Goal: Transaction & Acquisition: Purchase product/service

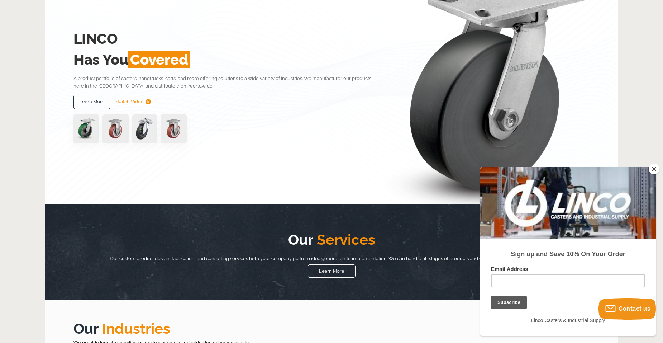
scroll to position [36, 0]
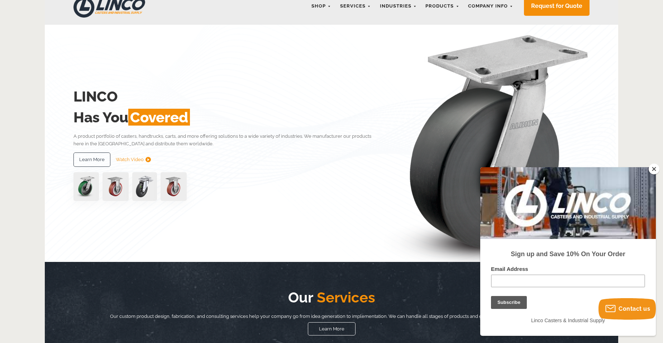
click at [656, 177] on div at bounding box center [568, 203] width 176 height 72
click at [653, 166] on button "Close" at bounding box center [654, 168] width 11 height 11
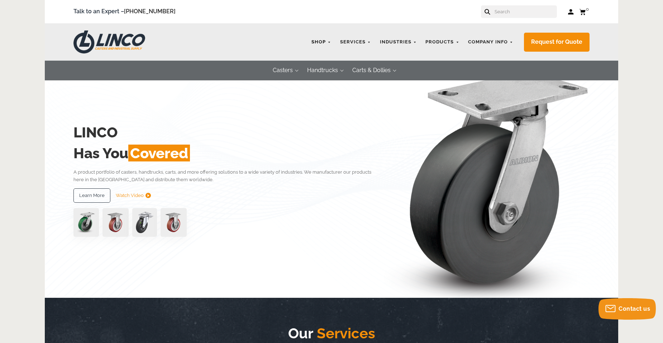
click at [331, 44] on link "Shop" at bounding box center [321, 42] width 27 height 14
click at [331, 38] on link "Shop" at bounding box center [321, 42] width 27 height 14
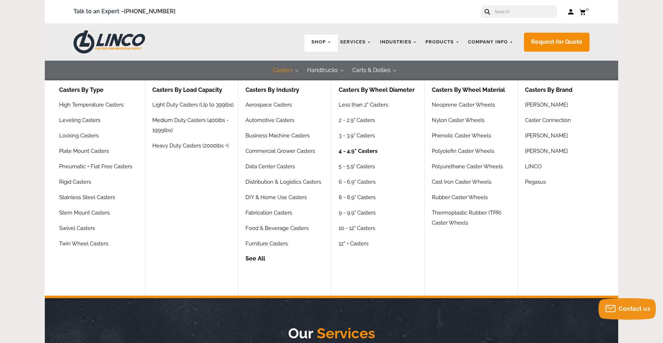
click at [356, 150] on link "4 - 4.9" Casters" at bounding box center [358, 153] width 39 height 15
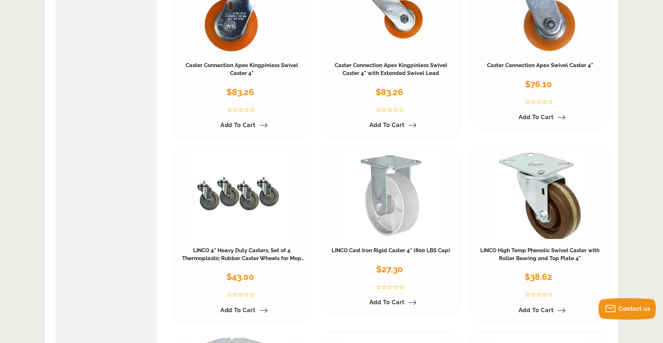
scroll to position [2186, 0]
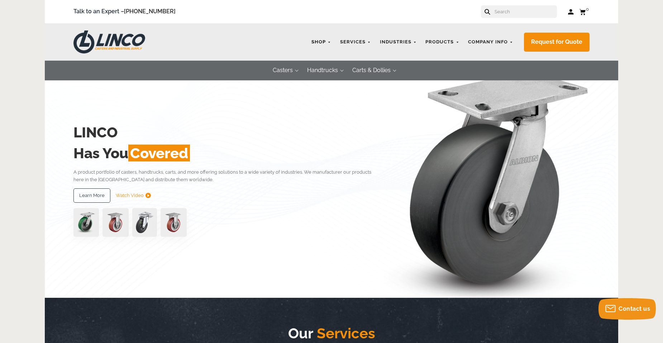
click at [328, 39] on link "Shop" at bounding box center [321, 42] width 27 height 14
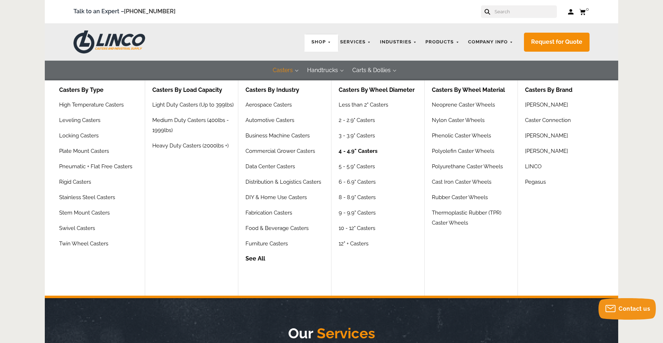
click at [357, 151] on link "4 - 4.9" Casters" at bounding box center [358, 153] width 39 height 15
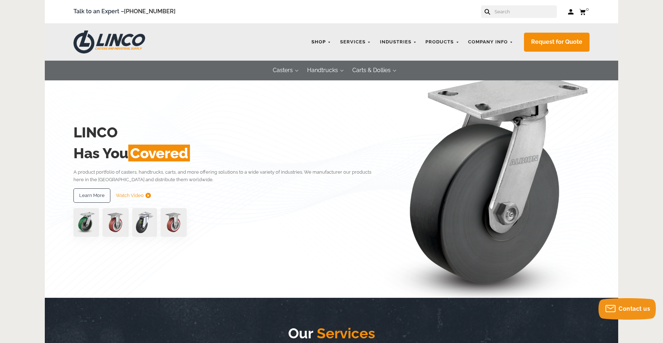
click at [328, 41] on link "Shop" at bounding box center [321, 42] width 27 height 14
click at [330, 42] on link "Shop" at bounding box center [321, 42] width 27 height 14
click at [326, 41] on link "Shop" at bounding box center [321, 42] width 27 height 14
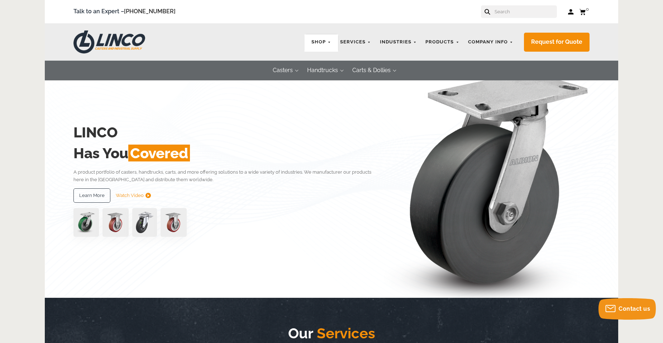
click at [321, 41] on link "Shop" at bounding box center [321, 42] width 27 height 14
click at [335, 41] on link "Shop" at bounding box center [321, 42] width 27 height 14
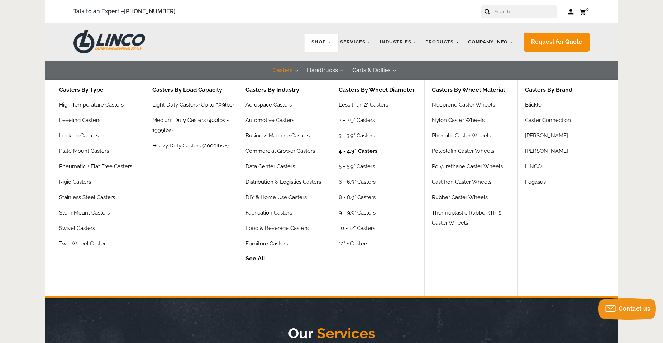
click at [357, 152] on link "4 - 4.9" Casters" at bounding box center [358, 153] width 39 height 15
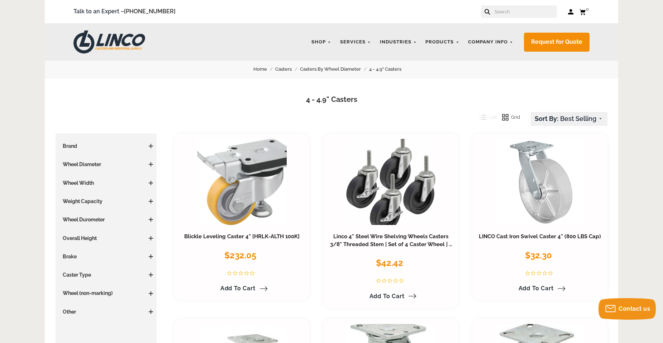
click at [519, 5] on div "Talk to an Expert – 866-306-9566 Log in Cart 0 Your Cart Your cart is empty" at bounding box center [331, 11] width 573 height 23
click at [516, 13] on input "text" at bounding box center [525, 11] width 63 height 13
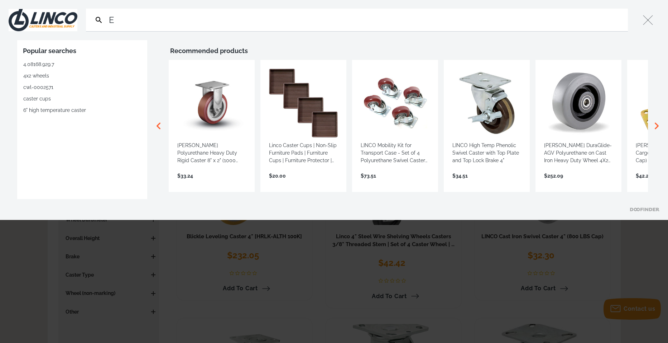
type input "E"
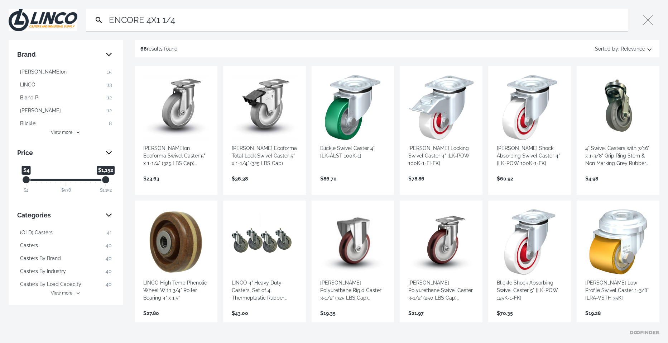
type input "ENCORE 4X1 1/4"
click at [263, 186] on link "View more →" at bounding box center [265, 186] width 66 height 0
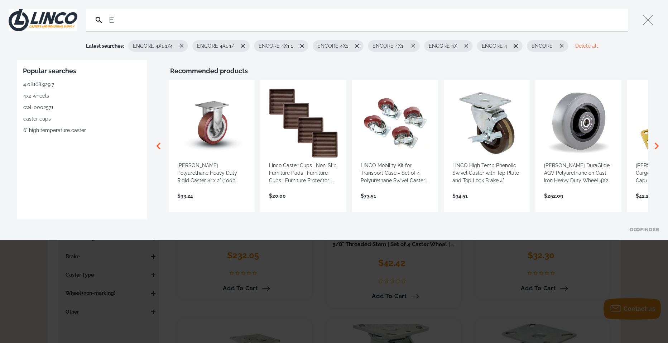
type input "E"
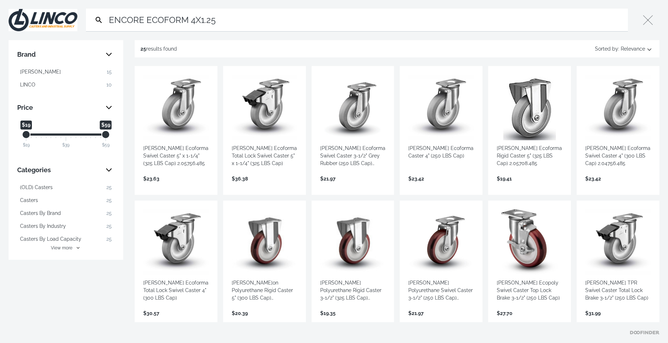
type input "ENCORE ECOFORM 4X1.25"
click at [173, 186] on link "View more →" at bounding box center [176, 186] width 66 height 0
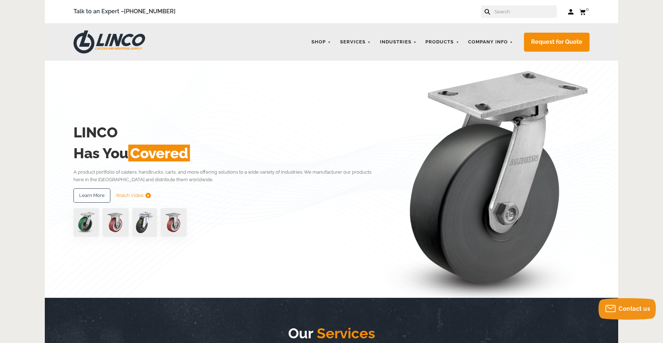
click at [527, 10] on input "text" at bounding box center [525, 11] width 63 height 13
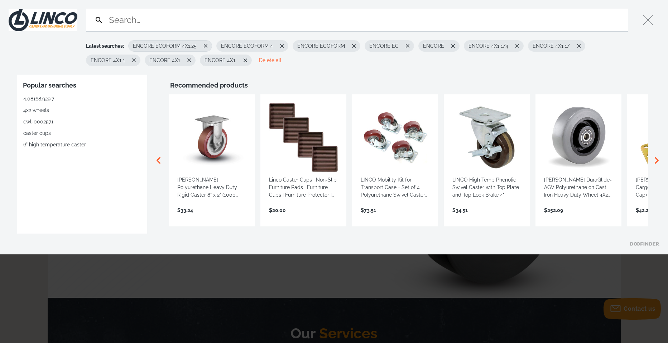
click at [140, 45] on span "ENCORE ECOFORM 4X1.25" at bounding box center [165, 46] width 64 height 8
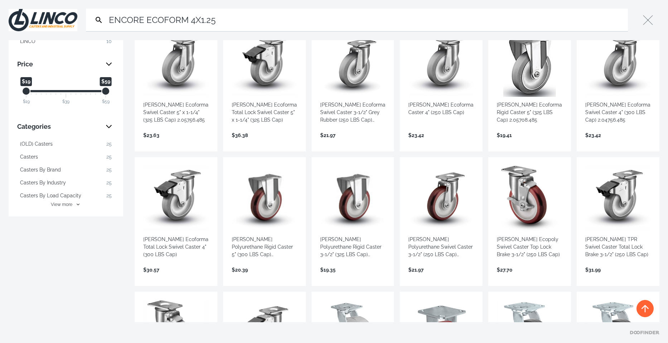
scroll to position [36, 0]
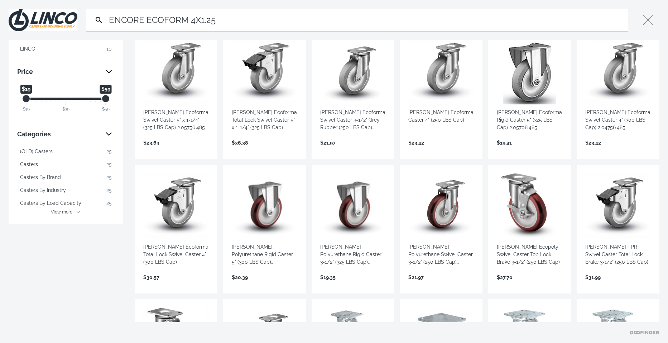
click at [453, 150] on link "View more →" at bounding box center [442, 150] width 66 height 0
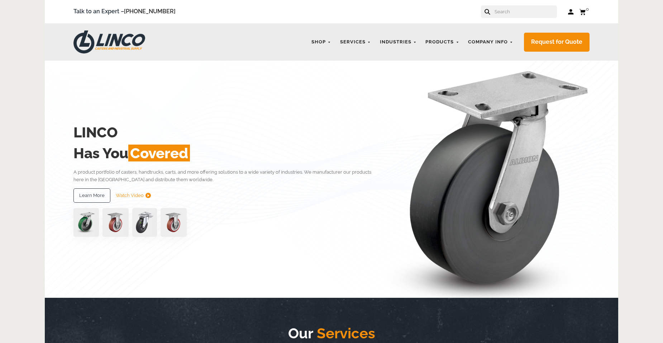
click at [509, 13] on input "text" at bounding box center [525, 11] width 63 height 13
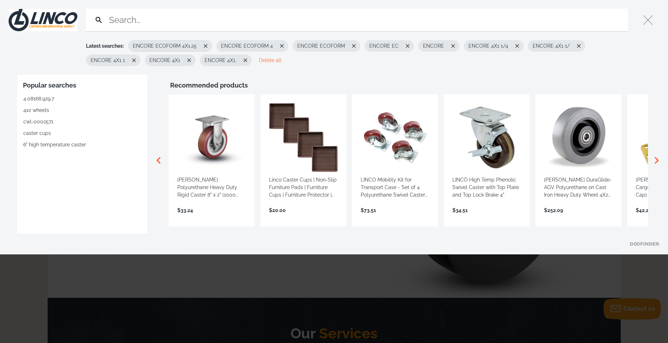
click at [176, 44] on span "ENCORE ECOFORM 4X1.25" at bounding box center [165, 46] width 64 height 8
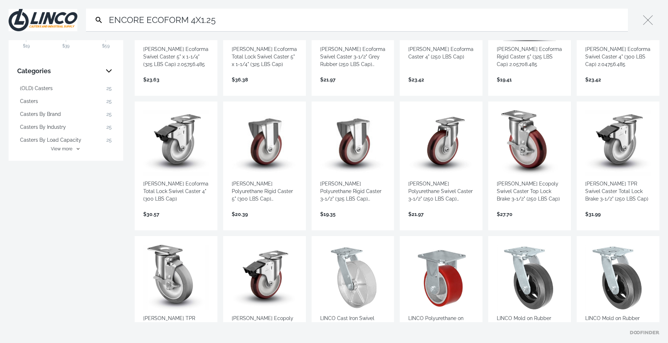
scroll to position [143, 0]
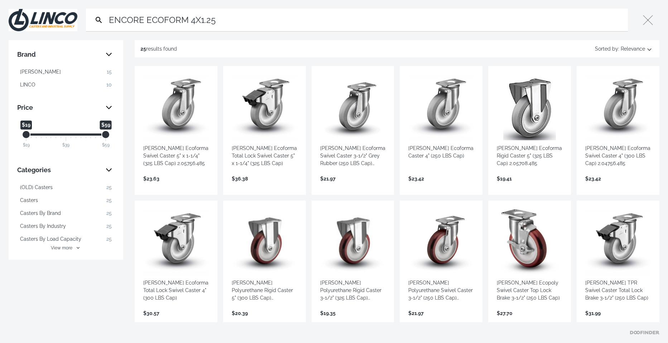
click at [50, 23] on img at bounding box center [43, 20] width 69 height 22
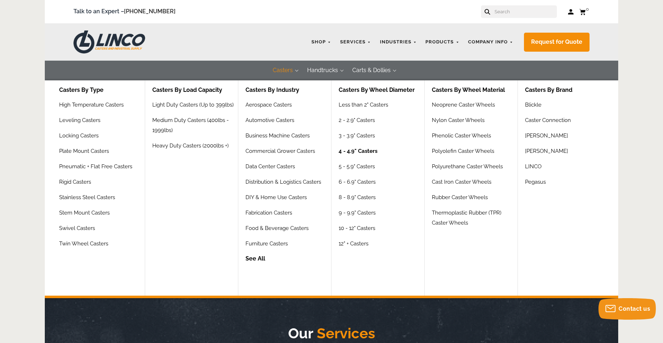
click at [359, 154] on link "4 - 4.9" Casters" at bounding box center [358, 153] width 39 height 15
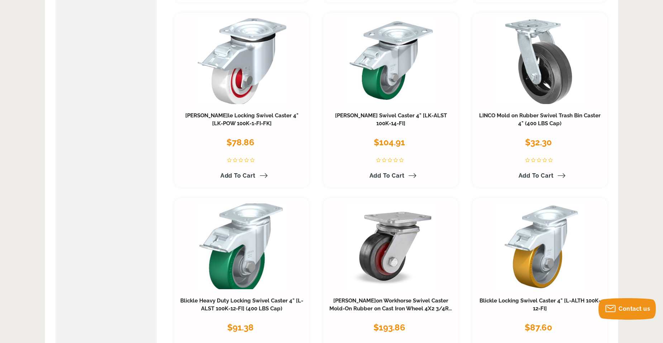
scroll to position [896, 0]
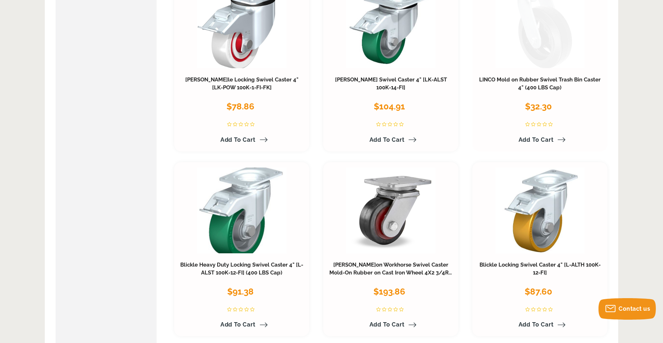
click at [539, 60] on link at bounding box center [540, 25] width 90 height 86
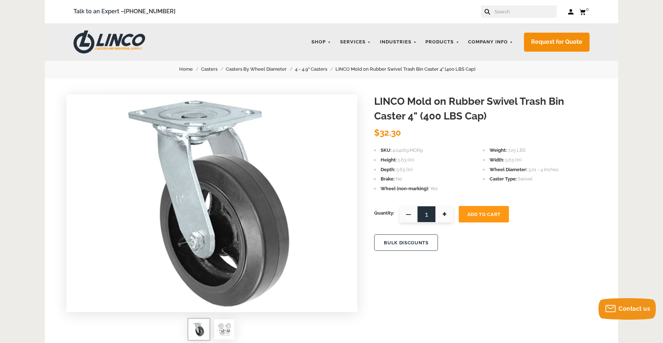
click at [226, 327] on img at bounding box center [224, 329] width 14 height 14
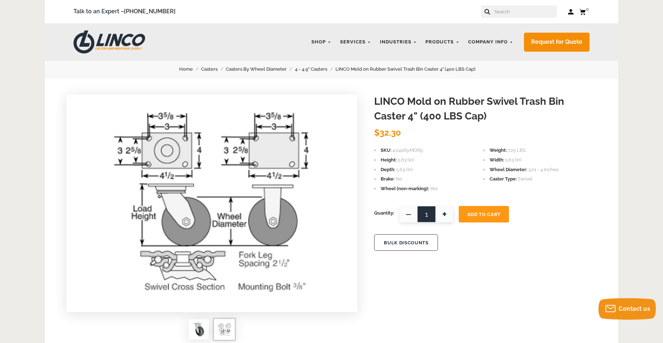
click at [195, 324] on img at bounding box center [199, 329] width 14 height 14
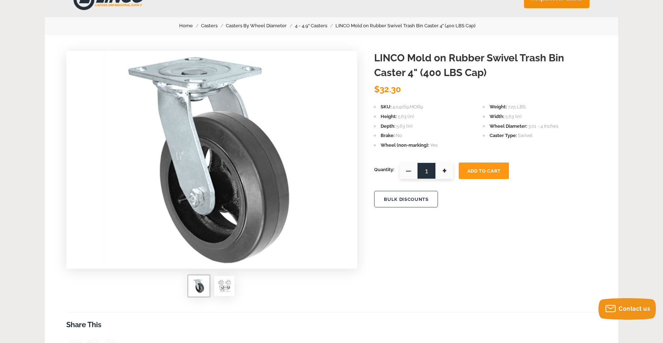
scroll to position [36, 0]
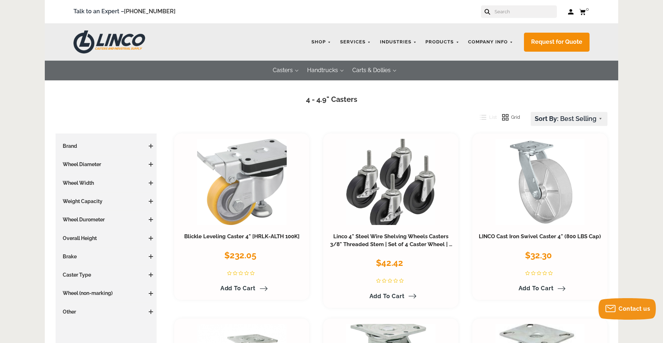
click at [152, 165] on span at bounding box center [151, 164] width 4 height 4
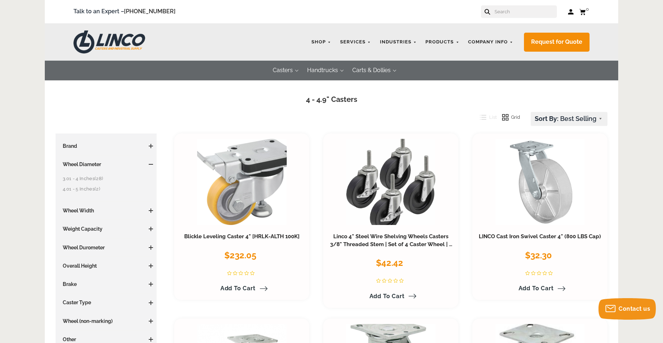
click at [84, 190] on link "4.01 - 5 Inches (2)" at bounding box center [108, 189] width 90 height 8
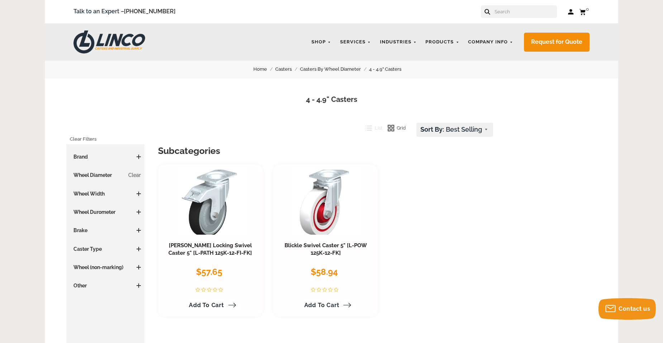
click at [122, 44] on img at bounding box center [109, 41] width 72 height 23
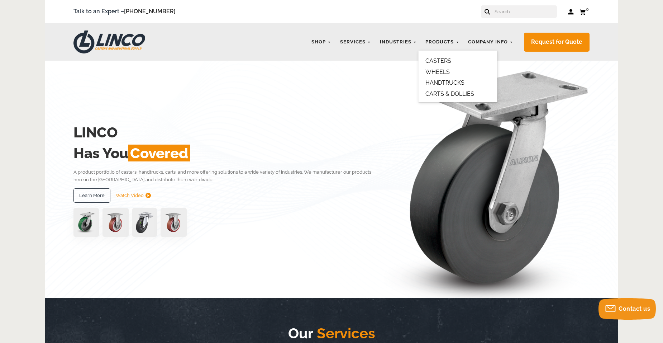
click at [459, 39] on link "Products" at bounding box center [442, 42] width 41 height 14
click at [443, 72] on link "WHEELS" at bounding box center [437, 71] width 24 height 7
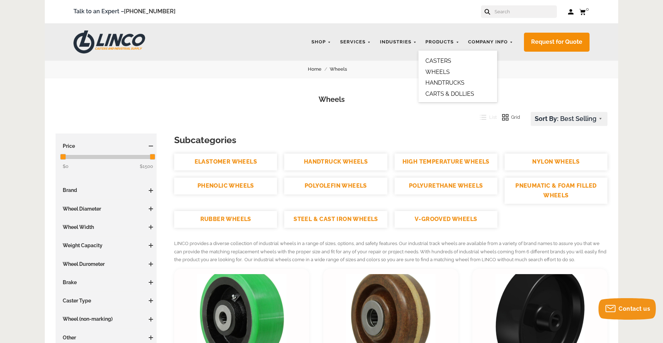
click at [441, 58] on link "CASTERS" at bounding box center [438, 60] width 26 height 7
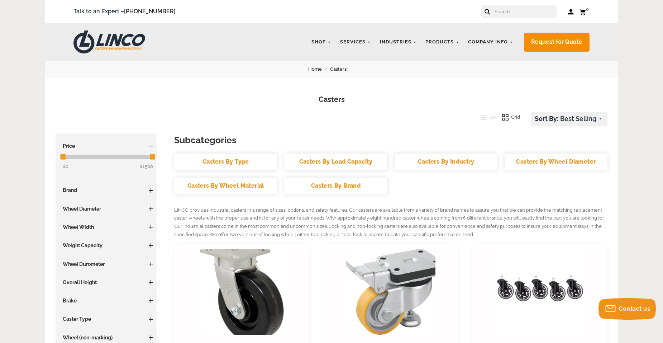
click at [515, 15] on input "text" at bounding box center [525, 11] width 63 height 13
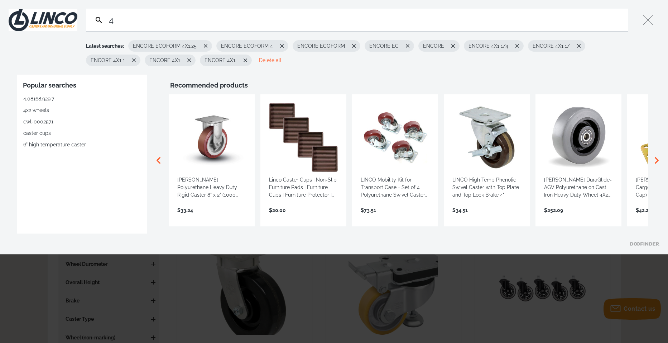
type input "4"
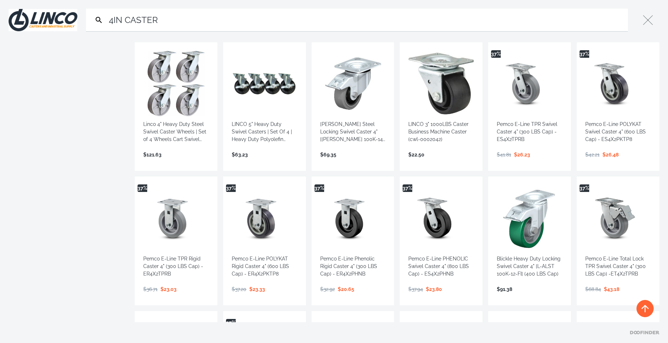
scroll to position [394, 0]
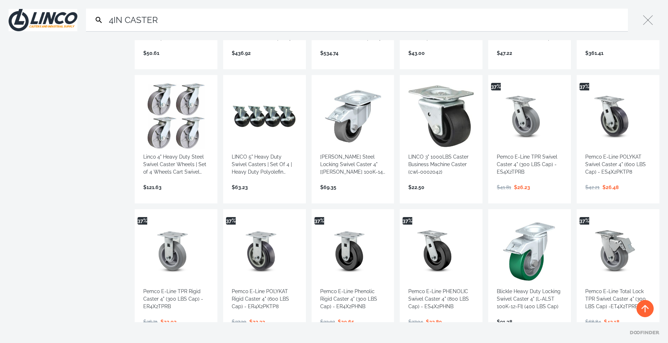
type input "4IN CASTER"
click at [598, 195] on link "View more →" at bounding box center [619, 195] width 66 height 0
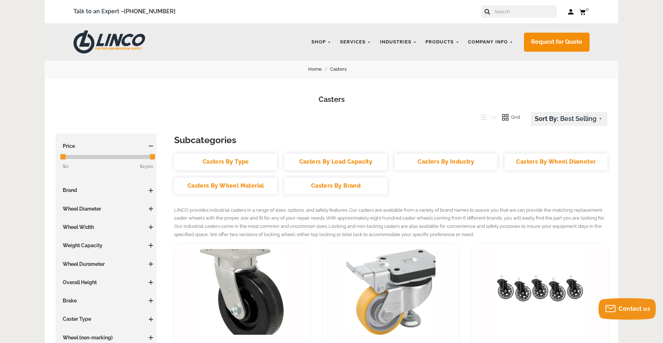
click at [520, 13] on input "text" at bounding box center [525, 11] width 63 height 13
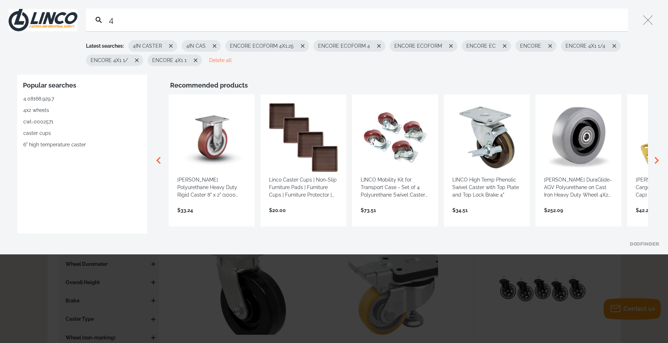
type input "4"
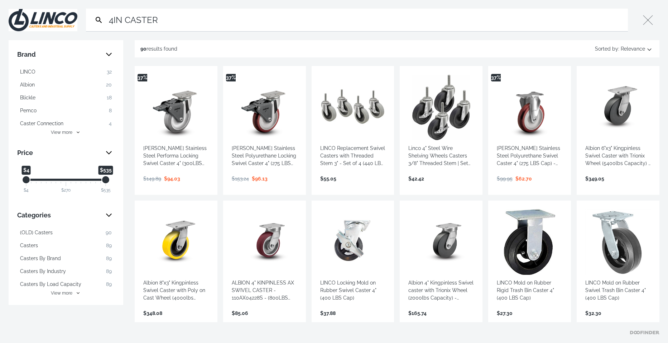
type input "4IN CASTER"
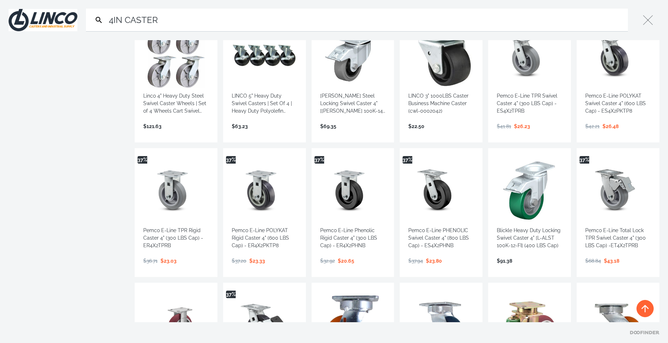
scroll to position [358, 0]
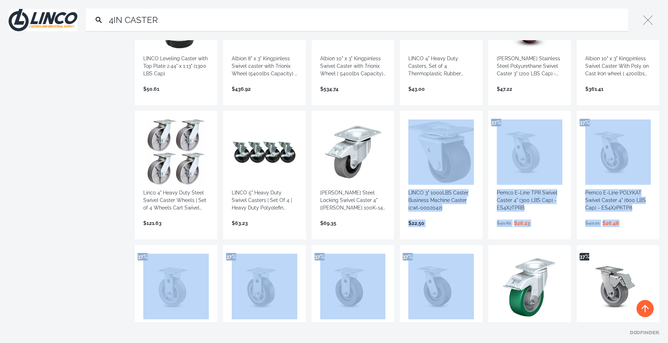
drag, startPoint x: 469, startPoint y: 106, endPoint x: 417, endPoint y: 312, distance: 212.6
click at [417, 312] on div "37% Colson Stainless Steel Performa Locking Swivel Caster 4" (300LBS Cap) - 2.0…" at bounding box center [397, 175] width 525 height 935
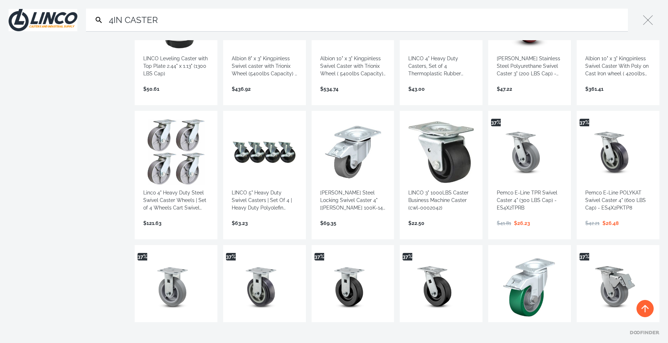
click at [71, 158] on div "Brand LINCO 32 Albion 20 Blickle 18 Pemco 8 Caster Connection 4 Colson 4 Shephe…" at bounding box center [334, 181] width 668 height 282
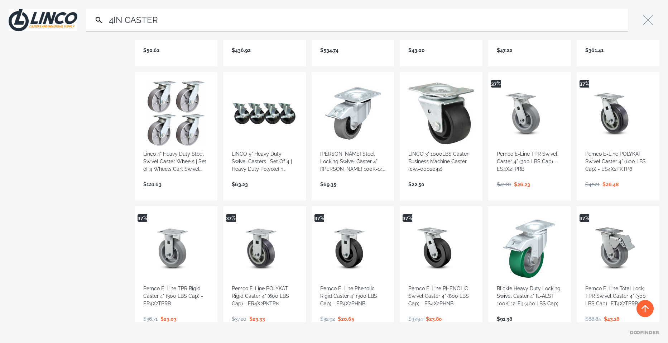
scroll to position [394, 0]
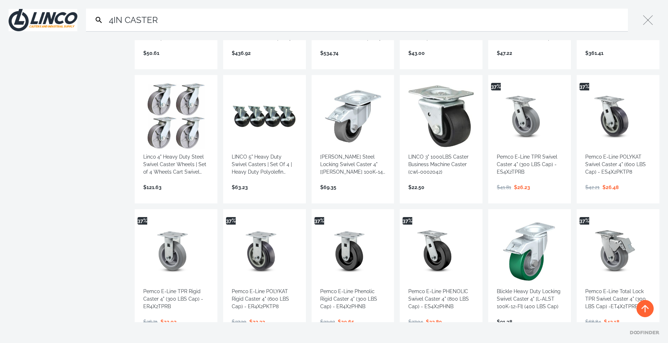
click at [342, 329] on link "View more →" at bounding box center [353, 329] width 66 height 0
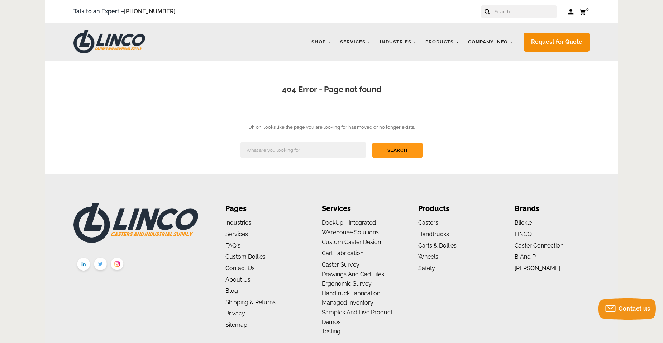
click at [519, 11] on input "text" at bounding box center [525, 11] width 63 height 13
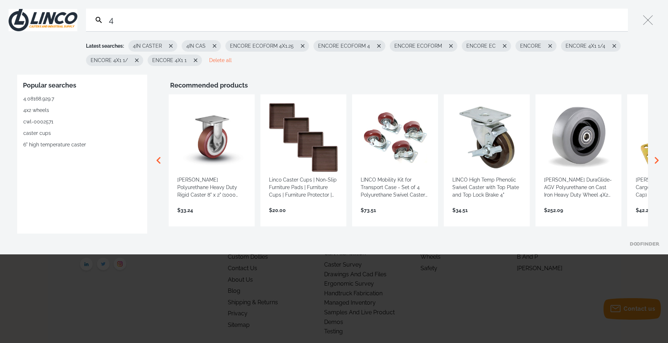
type input "4"
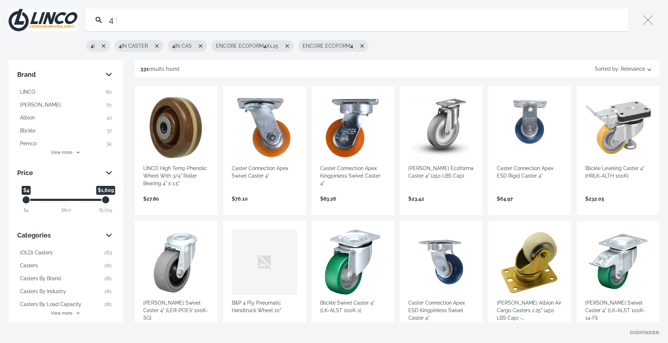
type input "4"
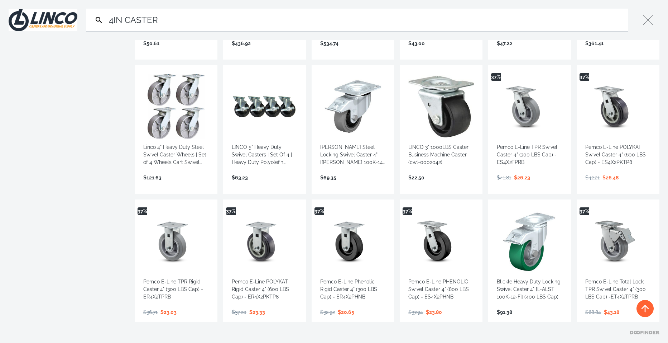
scroll to position [394, 0]
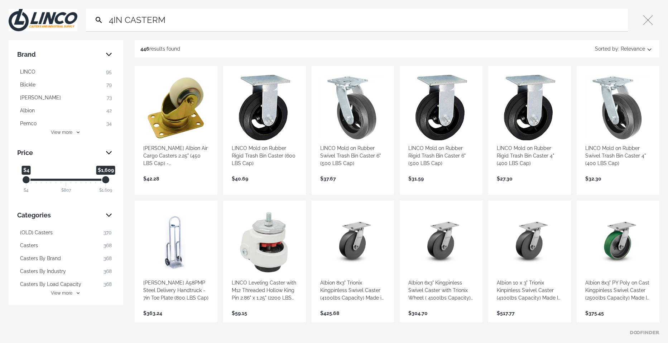
type input "4IN CASTERM"
